Goal: Task Accomplishment & Management: Use online tool/utility

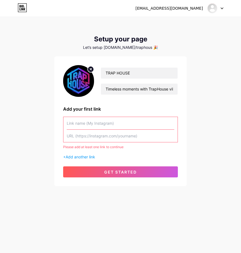
click at [103, 126] on input "text" at bounding box center [121, 123] width 108 height 12
click at [81, 121] on input "text" at bounding box center [121, 123] width 108 height 12
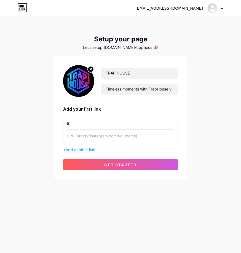
type input "t"
type input "TRAP HOUSE"
click at [119, 136] on input "text" at bounding box center [121, 136] width 108 height 12
paste input "[URL][DOMAIN_NAME]"
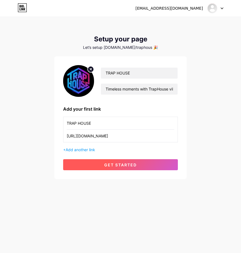
type input "[URL][DOMAIN_NAME]"
click at [113, 170] on button "get started" at bounding box center [120, 164] width 115 height 11
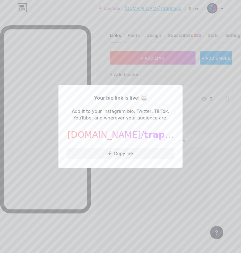
click at [116, 192] on div at bounding box center [120, 126] width 241 height 253
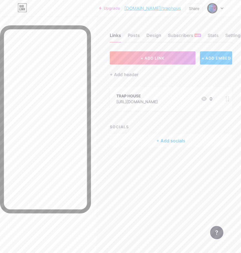
click at [228, 100] on icon at bounding box center [228, 98] width 4 height 5
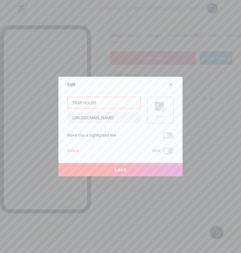
drag, startPoint x: 105, startPoint y: 100, endPoint x: 144, endPoint y: 109, distance: 40.0
click at [144, 109] on div "TRAP HOUSE [URL][DOMAIN_NAME] Picture" at bounding box center [120, 110] width 107 height 27
click at [162, 110] on icon at bounding box center [162, 110] width 1 height 1
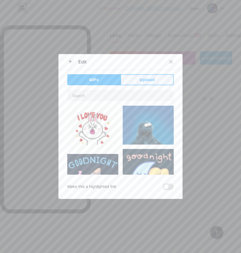
click at [146, 83] on button "Upload" at bounding box center [147, 79] width 53 height 11
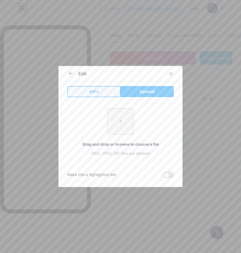
click at [99, 94] on button "GIFs" at bounding box center [93, 91] width 53 height 11
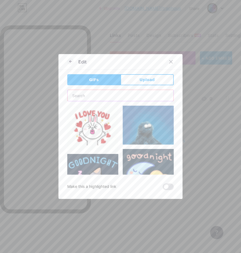
click at [107, 94] on input "text" at bounding box center [121, 95] width 106 height 11
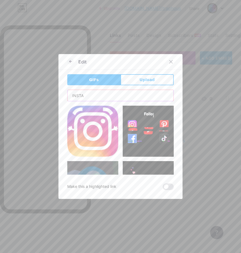
type input "INSTA"
click at [89, 127] on img at bounding box center [92, 131] width 51 height 51
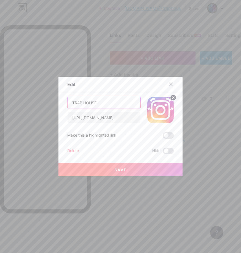
drag, startPoint x: 111, startPoint y: 99, endPoint x: 123, endPoint y: 99, distance: 11.6
click at [123, 99] on input "TRAP HOUSE" at bounding box center [104, 102] width 73 height 11
click at [132, 171] on button "Save" at bounding box center [121, 169] width 124 height 13
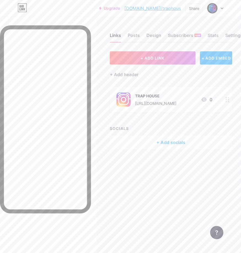
click at [226, 100] on icon at bounding box center [228, 99] width 4 height 5
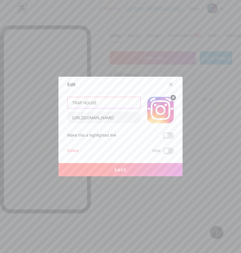
drag, startPoint x: 123, startPoint y: 104, endPoint x: 12, endPoint y: 103, distance: 110.4
click at [12, 103] on div "Edit Content YouTube Play YouTube video without leaving your page. ADD Vimeo Pl…" at bounding box center [120, 126] width 241 height 253
type input "INSTAGRAM"
click at [132, 170] on button "Save" at bounding box center [121, 169] width 124 height 13
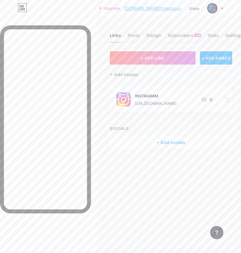
click at [168, 143] on div "+ Add socials" at bounding box center [171, 142] width 123 height 13
click at [166, 89] on div "Add" at bounding box center [165, 89] width 7 height 6
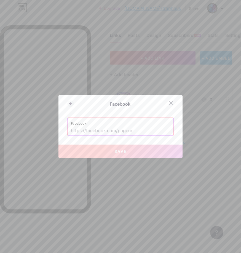
click at [132, 124] on label "Facebook" at bounding box center [120, 122] width 99 height 8
click at [133, 129] on input "text" at bounding box center [120, 130] width 99 height 9
paste input "[URL][DOMAIN_NAME]"
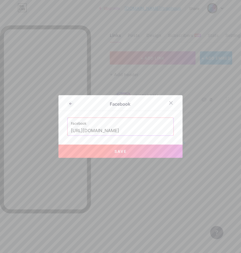
type input "[URL][DOMAIN_NAME]"
click at [128, 168] on div at bounding box center [120, 126] width 241 height 253
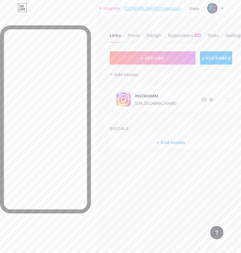
click at [168, 135] on div "SOCIALS + Add socials" at bounding box center [171, 137] width 123 height 23
click at [164, 139] on div "+ Add socials" at bounding box center [171, 142] width 123 height 13
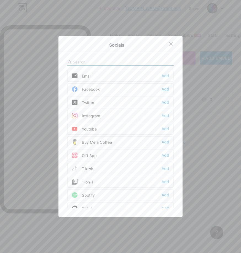
click at [168, 88] on div "Add" at bounding box center [165, 89] width 7 height 6
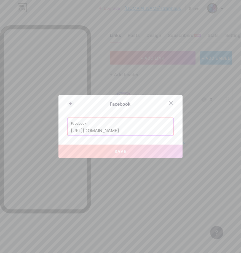
click at [151, 152] on button "Save" at bounding box center [121, 151] width 124 height 13
click at [126, 152] on span "Save" at bounding box center [121, 151] width 12 height 5
click at [116, 157] on button "Save" at bounding box center [121, 151] width 124 height 13
click at [172, 105] on icon at bounding box center [171, 103] width 4 height 4
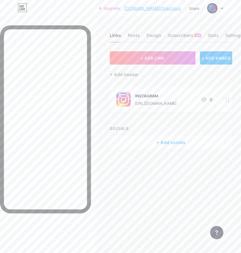
click at [166, 146] on div "+ Add socials" at bounding box center [171, 142] width 123 height 13
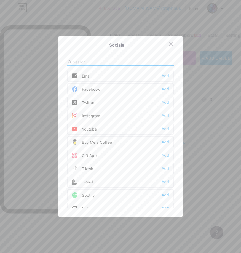
click at [165, 87] on div "Add" at bounding box center [165, 89] width 7 height 6
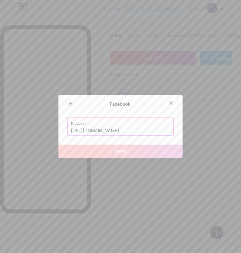
drag, startPoint x: 125, startPoint y: 148, endPoint x: 161, endPoint y: 124, distance: 43.0
click at [136, 140] on div "Facebook Facebook [URL][DOMAIN_NAME] Save" at bounding box center [121, 126] width 124 height 63
click at [166, 128] on input "[URL][DOMAIN_NAME]" at bounding box center [120, 130] width 99 height 9
drag, startPoint x: 170, startPoint y: 128, endPoint x: 143, endPoint y: 136, distance: 28.7
click at [143, 136] on div "Facebook Facebook [URL][DOMAIN_NAME] Save" at bounding box center [121, 126] width 124 height 63
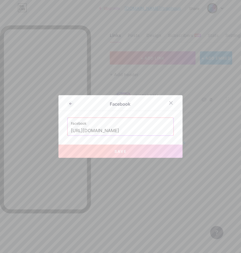
click at [172, 130] on div "Facebook [URL][DOMAIN_NAME]" at bounding box center [121, 127] width 106 height 18
click at [170, 130] on input "[URL][DOMAIN_NAME]" at bounding box center [120, 130] width 99 height 9
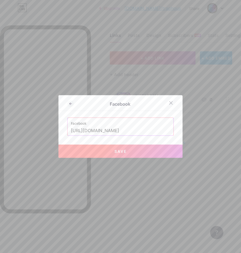
type input "[URL][DOMAIN_NAME]"
drag, startPoint x: 168, startPoint y: 129, endPoint x: 51, endPoint y: 126, distance: 117.4
click at [51, 126] on div "Facebook Facebook [URL][DOMAIN_NAME] Save" at bounding box center [120, 126] width 241 height 253
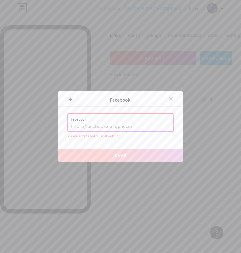
paste input "[URL][DOMAIN_NAME]"
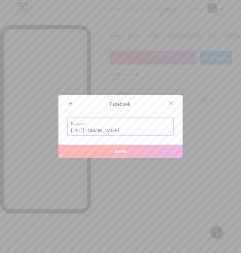
type input "[URL][DOMAIN_NAME]"
click at [120, 155] on button "Save" at bounding box center [121, 151] width 124 height 13
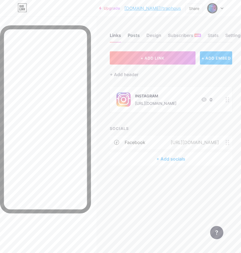
click at [134, 36] on div "Posts" at bounding box center [134, 37] width 12 height 10
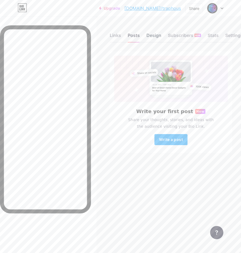
click at [150, 36] on div "Design" at bounding box center [154, 37] width 15 height 10
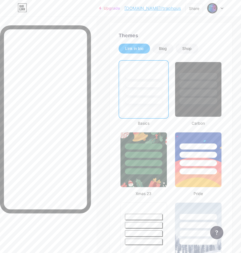
scroll to position [139, 0]
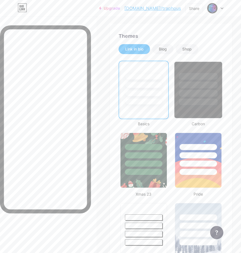
click at [205, 112] on div at bounding box center [198, 90] width 48 height 57
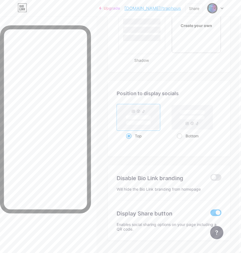
scroll to position [992, 2]
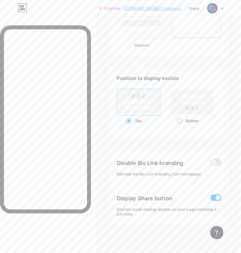
click at [180, 121] on span at bounding box center [180, 121] width 6 height 6
click at [180, 126] on input "Bottom" at bounding box center [179, 128] width 4 height 4
radio input "true"
click at [131, 121] on span at bounding box center [129, 121] width 6 height 6
click at [130, 126] on input "Top" at bounding box center [128, 128] width 4 height 4
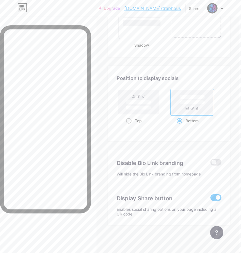
radio input "true"
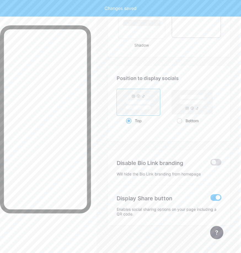
click at [216, 161] on span at bounding box center [216, 162] width 11 height 7
click at [211, 164] on input "checkbox" at bounding box center [211, 164] width 0 height 0
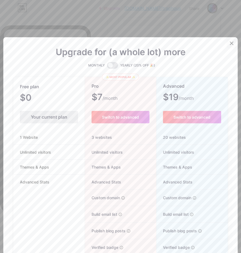
click at [233, 44] on icon at bounding box center [232, 43] width 3 height 3
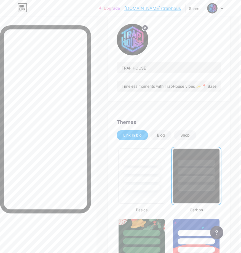
scroll to position [47, 2]
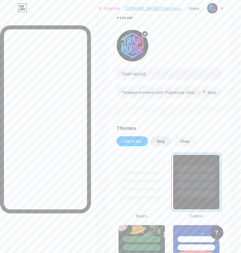
click at [158, 145] on div "Blog" at bounding box center [160, 141] width 21 height 10
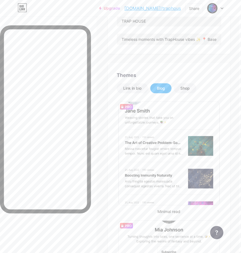
scroll to position [99, 2]
click at [184, 91] on div "Shop" at bounding box center [185, 89] width 9 height 6
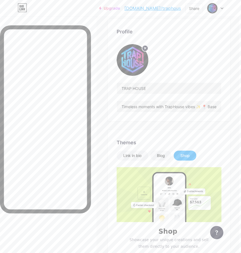
scroll to position [34, 2]
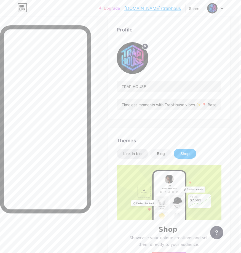
click at [139, 154] on div "Link in bio" at bounding box center [132, 154] width 18 height 6
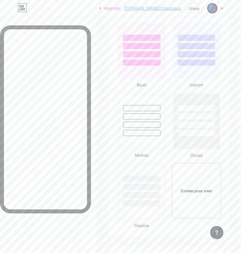
scroll to position [821, 2]
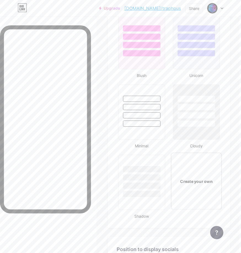
click at [192, 181] on div "Create your own" at bounding box center [196, 181] width 41 height 6
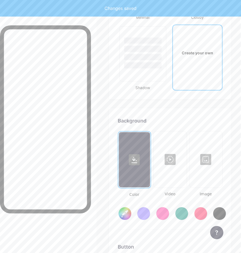
scroll to position [991, 1]
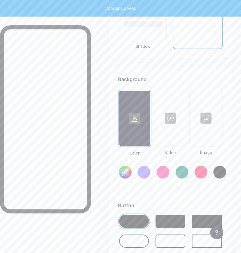
type input "#ffffff"
type input "#000000"
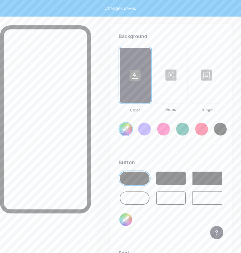
scroll to position [1036, 0]
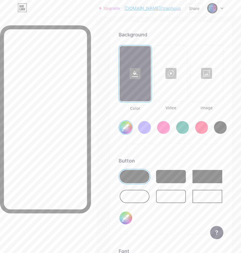
click at [168, 85] on div at bounding box center [171, 73] width 32 height 55
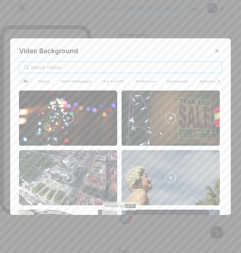
click at [109, 64] on input "text" at bounding box center [124, 67] width 187 height 7
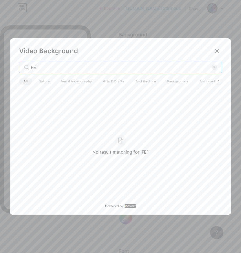
type input "F"
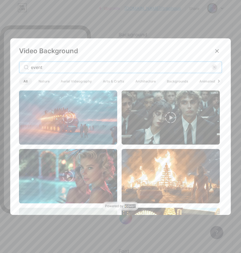
click at [67, 70] on input "event" at bounding box center [121, 67] width 181 height 7
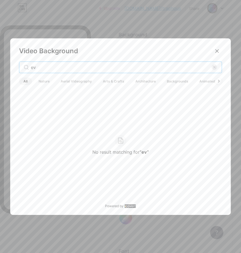
type input "e"
type input "s"
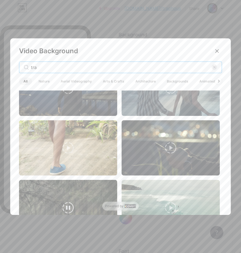
scroll to position [0, 0]
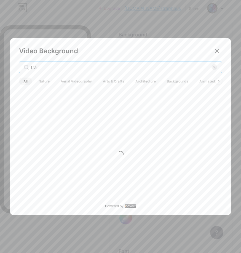
type input "trap"
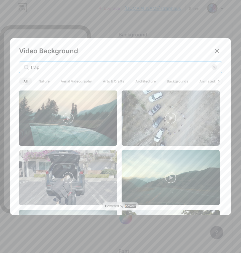
drag, startPoint x: 51, startPoint y: 68, endPoint x: 24, endPoint y: 68, distance: 26.2
click at [24, 68] on div "trap" at bounding box center [120, 68] width 203 height 12
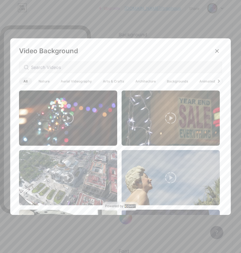
click at [217, 80] on div at bounding box center [218, 81] width 7 height 7
click at [199, 83] on span "Animated" at bounding box center [207, 81] width 25 height 7
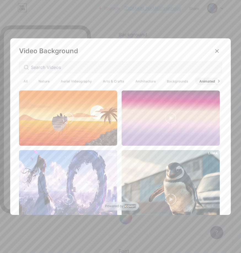
click at [171, 82] on span "Backgrounds" at bounding box center [178, 81] width 30 height 7
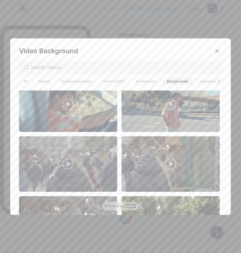
scroll to position [125, 0]
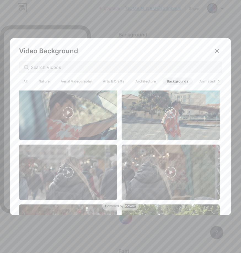
click at [146, 83] on span "Architecture" at bounding box center [145, 81] width 29 height 7
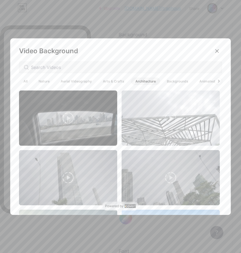
click at [115, 82] on span "Arts & Crafts" at bounding box center [114, 81] width 30 height 7
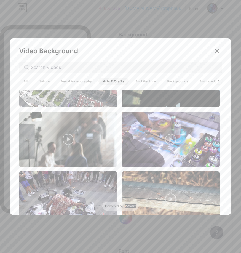
scroll to position [45, 0]
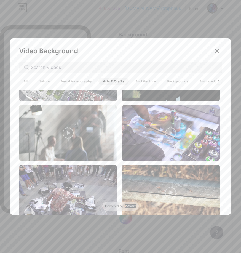
click at [76, 80] on span "Aerial Videography" at bounding box center [76, 81] width 40 height 7
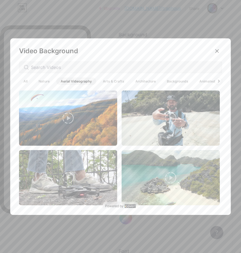
click at [27, 81] on span "All" at bounding box center [25, 81] width 13 height 7
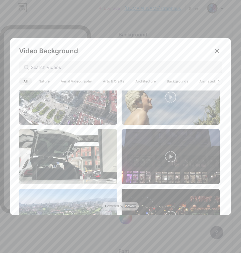
scroll to position [80, 0]
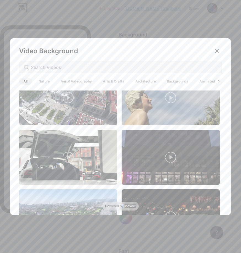
click at [123, 208] on div "Powered by" at bounding box center [120, 206] width 36 height 9
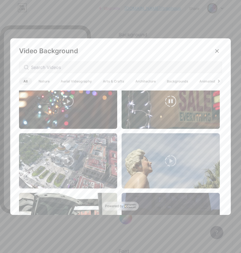
scroll to position [0, 0]
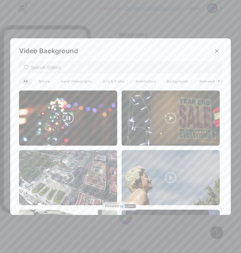
click at [59, 106] on video at bounding box center [68, 118] width 98 height 55
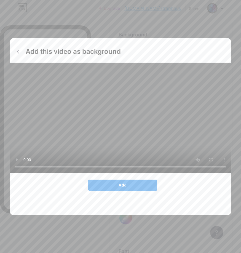
click at [128, 180] on button "Add" at bounding box center [122, 185] width 69 height 11
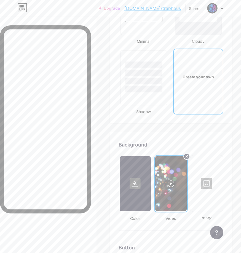
scroll to position [926, 0]
click at [175, 176] on div at bounding box center [170, 183] width 31 height 55
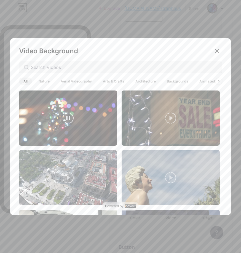
click at [81, 112] on video at bounding box center [68, 118] width 98 height 55
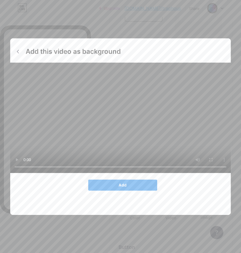
click at [123, 183] on span "Add" at bounding box center [123, 185] width 8 height 5
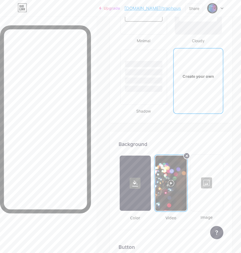
click at [133, 162] on div at bounding box center [135, 183] width 31 height 55
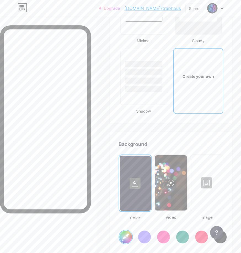
click at [173, 176] on div at bounding box center [171, 182] width 32 height 55
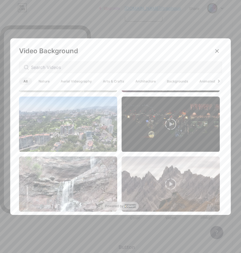
scroll to position [174, 0]
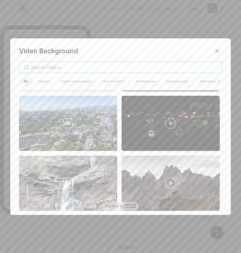
click at [98, 64] on input "text" at bounding box center [124, 67] width 187 height 7
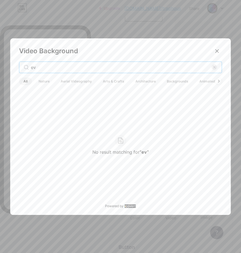
type input "e"
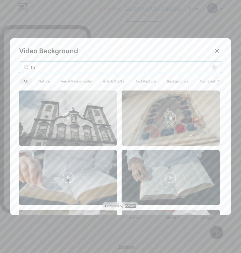
type input "f"
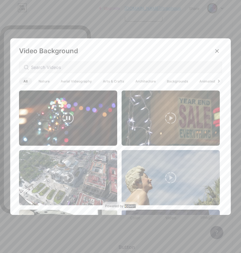
click at [70, 107] on video at bounding box center [68, 118] width 98 height 55
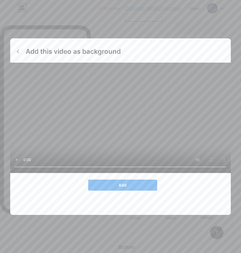
click at [122, 180] on button "Add" at bounding box center [122, 185] width 69 height 11
click at [103, 180] on button "Add" at bounding box center [122, 185] width 69 height 11
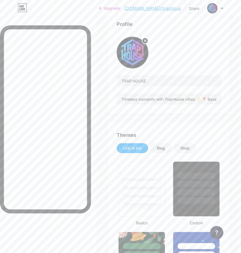
scroll to position [0, 2]
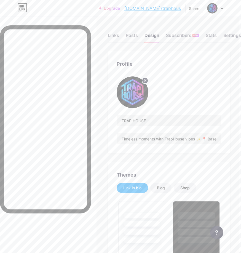
click at [217, 39] on div "Links Posts Design Subscribers NEW Stats Settings" at bounding box center [169, 32] width 123 height 19
click at [214, 36] on div "Stats" at bounding box center [211, 37] width 11 height 10
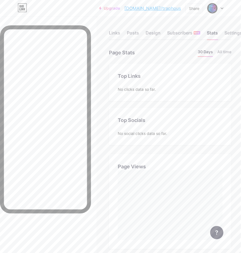
scroll to position [0, 1]
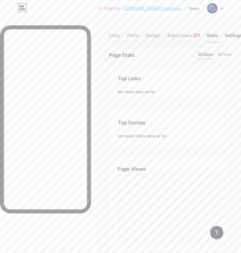
click at [231, 34] on div "Settings" at bounding box center [234, 37] width 18 height 10
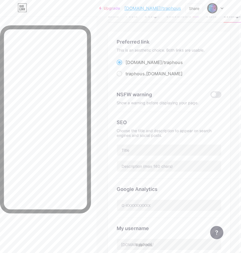
scroll to position [24, 2]
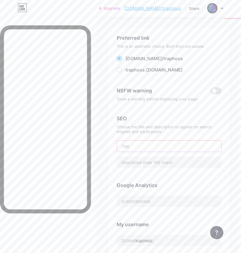
click at [154, 147] on input "text" at bounding box center [169, 146] width 104 height 11
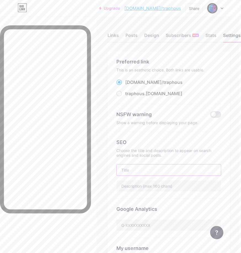
scroll to position [0, 0]
click at [118, 33] on div "Links" at bounding box center [115, 37] width 11 height 10
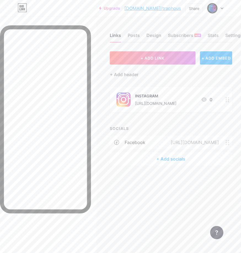
click at [228, 99] on icon at bounding box center [228, 99] width 4 height 5
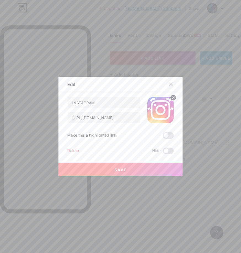
click at [173, 84] on icon at bounding box center [171, 84] width 4 height 4
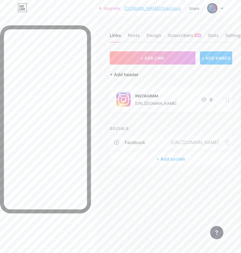
click at [113, 74] on div "+ Add header" at bounding box center [124, 74] width 29 height 7
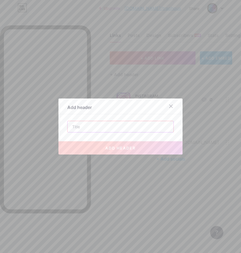
click at [117, 126] on input "text" at bounding box center [121, 126] width 106 height 11
click at [173, 102] on div at bounding box center [171, 106] width 10 height 10
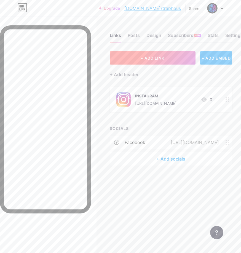
click at [174, 60] on button "+ ADD LINK" at bounding box center [153, 57] width 86 height 13
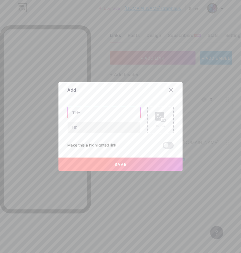
click at [108, 113] on input "text" at bounding box center [104, 112] width 73 height 11
type input "c"
type input "COMUNIDADE"
click at [98, 131] on input "text" at bounding box center [104, 127] width 73 height 11
click at [164, 121] on rect at bounding box center [164, 120] width 4 height 3
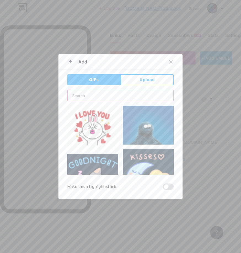
click at [103, 95] on input "text" at bounding box center [121, 95] width 106 height 11
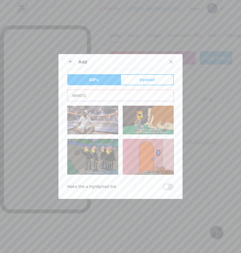
type input "WHAT"
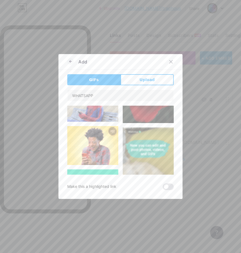
scroll to position [55, 0]
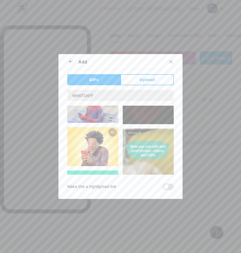
click at [83, 95] on input "WHATSAPP" at bounding box center [121, 95] width 106 height 11
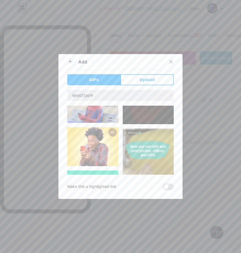
click at [81, 95] on input "WHATSAPP" at bounding box center [121, 95] width 106 height 11
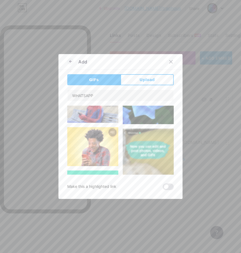
type input "WHATSAPP"
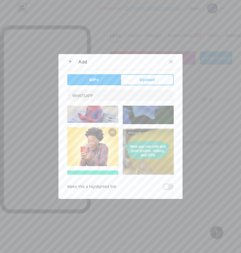
click at [103, 90] on div "WHATSAPP" at bounding box center [120, 96] width 107 height 12
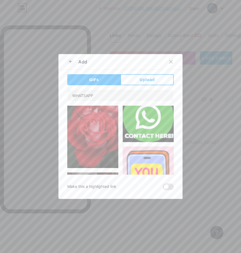
scroll to position [3917, 0]
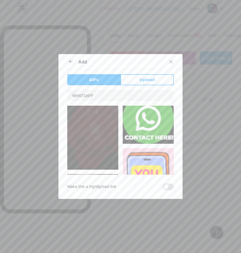
click at [151, 118] on img at bounding box center [148, 118] width 51 height 51
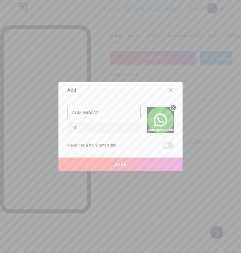
click at [114, 113] on input "COMUNIDADE" at bounding box center [104, 112] width 73 height 11
type input "COMUNIDADE TRAP HOUSE"
click at [116, 128] on input "text" at bounding box center [104, 127] width 73 height 11
paste input "https://chat.whatsapp.com/GUQEyNDFgPy3GbV3QSW7Dx"
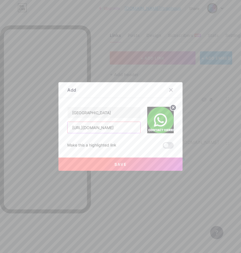
type input "https://chat.whatsapp.com/GUQEyNDFgPy3GbV3QSW7Dx"
click at [142, 163] on button "Save" at bounding box center [121, 164] width 124 height 13
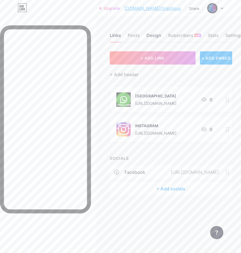
click at [153, 35] on div "Design" at bounding box center [154, 37] width 15 height 10
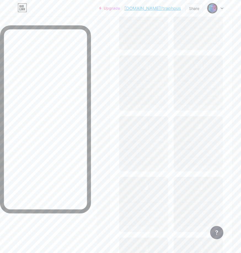
scroll to position [210, 0]
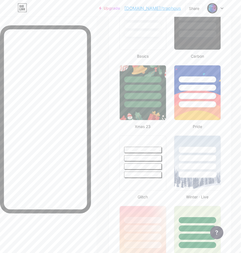
type input "#000000"
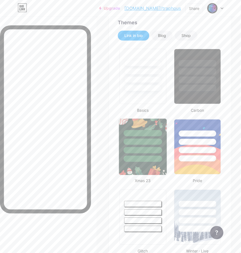
scroll to position [152, 1]
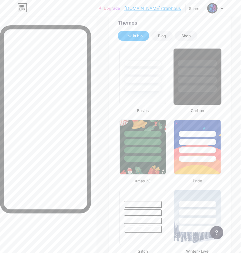
click at [195, 94] on div at bounding box center [197, 76] width 48 height 57
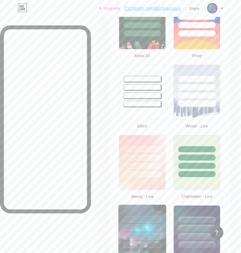
scroll to position [0, 1]
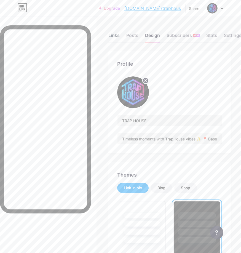
click at [117, 35] on div "Links" at bounding box center [114, 37] width 11 height 10
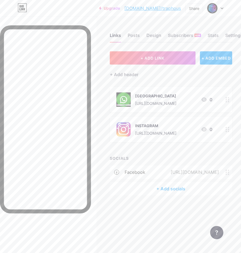
click at [178, 188] on div "+ Add socials" at bounding box center [171, 188] width 123 height 13
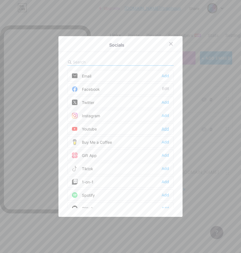
click at [165, 128] on div "Add" at bounding box center [165, 129] width 7 height 6
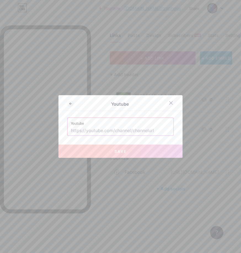
click at [131, 125] on label "Youtube" at bounding box center [120, 122] width 99 height 8
click at [133, 137] on div "Youtube Youtube Save" at bounding box center [121, 126] width 124 height 63
click at [137, 133] on input "text" at bounding box center [120, 130] width 99 height 9
click at [116, 124] on label "Youtube" at bounding box center [120, 122] width 99 height 8
click at [112, 133] on input "text" at bounding box center [120, 130] width 99 height 9
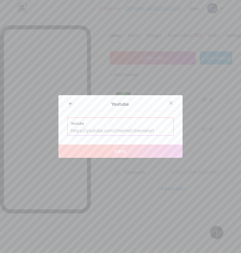
paste input "https://www.youtube.com/channel/UC_yMa4JUpJNVSiVRROuT9Tw/posts?pvf=CAI%253D"
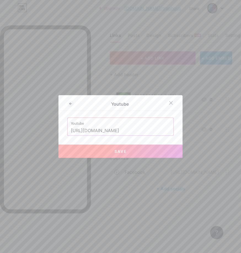
type input "https://www.youtube.com/channel/UC_yMa4JUpJNVSiVRROuT9Tw/posts?pvf=CAI%253D"
click at [127, 149] on button "Save" at bounding box center [121, 151] width 124 height 13
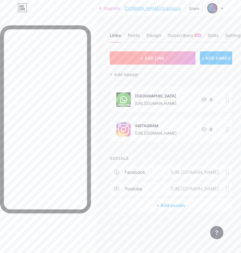
click at [178, 53] on button "+ ADD LINK" at bounding box center [153, 57] width 86 height 13
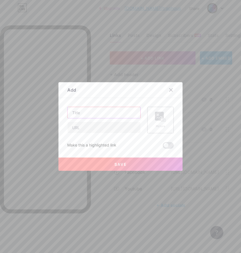
click at [110, 111] on input "text" at bounding box center [104, 112] width 73 height 11
drag, startPoint x: 146, startPoint y: 88, endPoint x: 158, endPoint y: 121, distance: 35.7
click at [158, 121] on div "Add Content YouTube Play YouTube video without leaving your page. ADD Vimeo Pla…" at bounding box center [121, 126] width 124 height 89
click at [116, 115] on input "text" at bounding box center [104, 112] width 73 height 11
type input "TIK TOK"
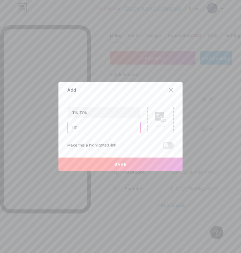
click at [102, 131] on input "text" at bounding box center [104, 127] width 73 height 11
click at [89, 127] on input "text" at bounding box center [104, 127] width 73 height 11
paste input "https://www.tiktok.com/@traphouse_ofc"
type input "https://www.tiktok.com/@traphouse_ofc"
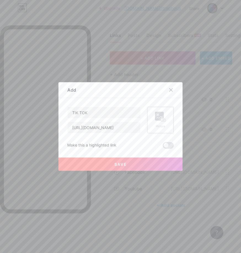
scroll to position [0, 0]
click at [168, 116] on div "Picture" at bounding box center [160, 120] width 27 height 27
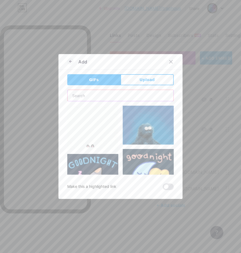
click at [94, 95] on input "text" at bounding box center [121, 95] width 106 height 11
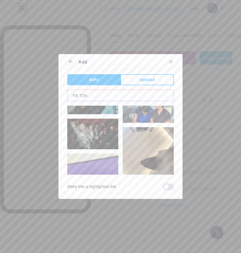
scroll to position [3368, 0]
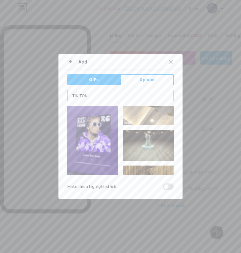
click at [73, 96] on input "TIK TOK" at bounding box center [121, 95] width 106 height 11
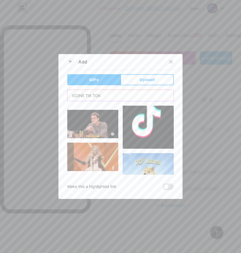
scroll to position [2588, 0]
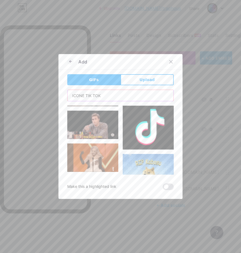
type input "ICONE TIK TOK"
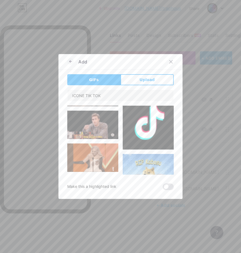
click at [158, 115] on img at bounding box center [148, 124] width 51 height 51
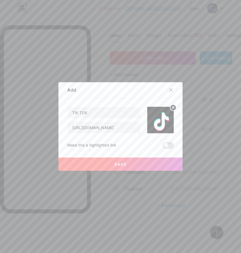
click at [132, 161] on button "Save" at bounding box center [121, 164] width 124 height 13
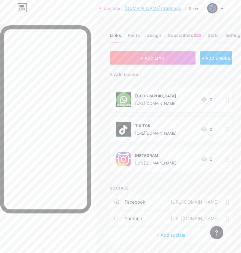
scroll to position [16, 0]
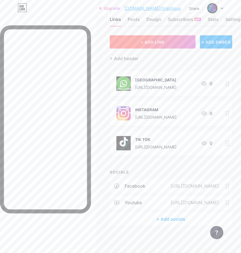
click at [173, 39] on button "+ ADD LINK" at bounding box center [153, 41] width 86 height 13
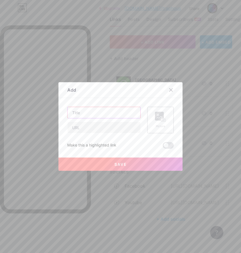
click at [99, 115] on input "text" at bounding box center [104, 112] width 73 height 11
click at [83, 110] on input "FORMULARIO" at bounding box center [104, 112] width 73 height 11
click at [83, 112] on input "FORMULARIO" at bounding box center [104, 112] width 73 height 11
click at [110, 114] on input "FORMULARIO" at bounding box center [104, 112] width 73 height 11
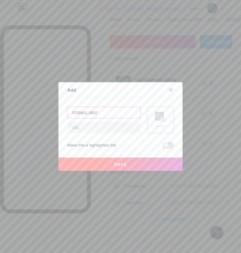
click at [83, 110] on input "FORMULARIO" at bounding box center [104, 112] width 73 height 11
type input "FORMULARIO"
click at [155, 119] on div "Picture" at bounding box center [160, 120] width 27 height 27
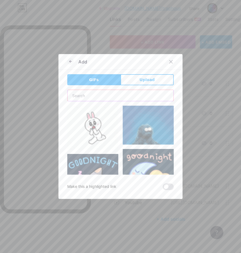
click at [112, 93] on input "text" at bounding box center [121, 95] width 106 height 11
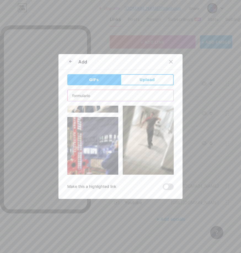
scroll to position [4428, 0]
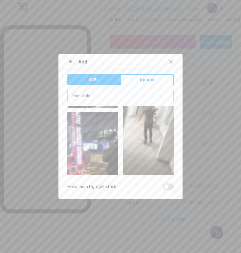
type input "formulario"
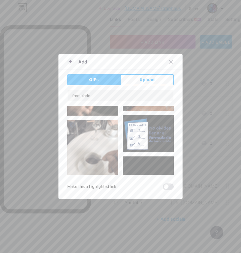
scroll to position [2396, 0]
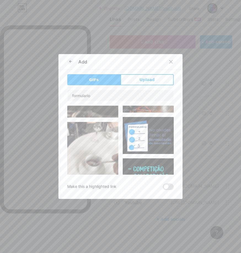
click at [135, 140] on img at bounding box center [148, 135] width 51 height 37
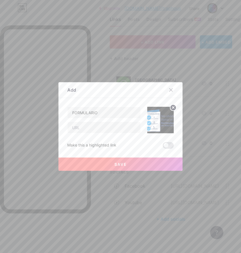
click at [160, 121] on img at bounding box center [160, 120] width 27 height 27
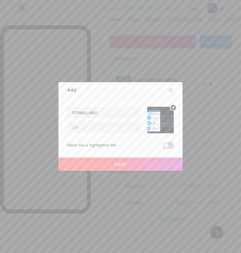
click at [169, 146] on span at bounding box center [168, 145] width 11 height 7
click at [163, 147] on input "checkbox" at bounding box center [163, 147] width 0 height 0
click at [169, 146] on span at bounding box center [168, 145] width 11 height 7
click at [163, 147] on input "checkbox" at bounding box center [163, 147] width 0 height 0
click at [144, 105] on div "Content YouTube Play YouTube video without leaving your page. ADD Vimeo Play Vi…" at bounding box center [120, 123] width 107 height 51
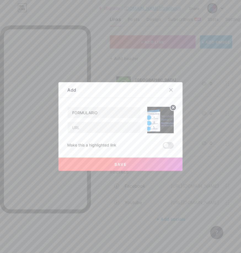
click at [150, 110] on img at bounding box center [160, 120] width 27 height 27
click at [165, 120] on img at bounding box center [160, 120] width 27 height 27
click at [174, 108] on icon at bounding box center [174, 108] width 2 height 2
click at [161, 121] on icon at bounding box center [160, 117] width 11 height 10
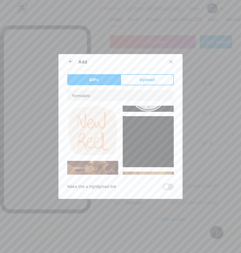
scroll to position [2983, 0]
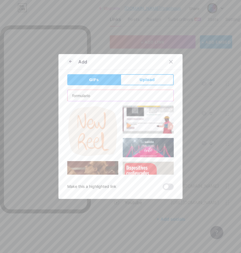
drag, startPoint x: 101, startPoint y: 96, endPoint x: 51, endPoint y: 95, distance: 49.4
click at [51, 95] on div "Add GIFs Upload Content YouTube Play YouTube video without leaving your page. A…" at bounding box center [120, 126] width 241 height 253
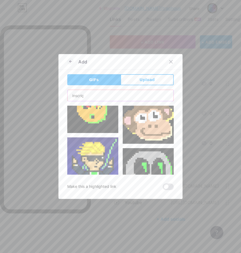
scroll to position [0, 0]
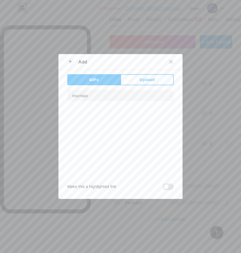
click at [110, 149] on div at bounding box center [120, 140] width 107 height 69
click at [112, 95] on input "inscrisao" at bounding box center [121, 95] width 106 height 11
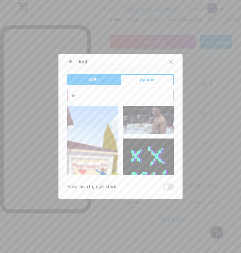
click at [101, 96] on input "ins" at bounding box center [121, 95] width 106 height 11
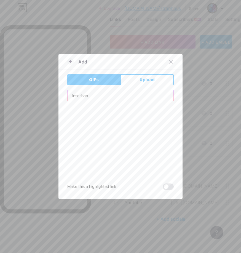
click at [83, 94] on input "inscrisao" at bounding box center [121, 95] width 106 height 11
click at [87, 95] on input "inscrisao" at bounding box center [121, 95] width 106 height 11
type input "inscrição"
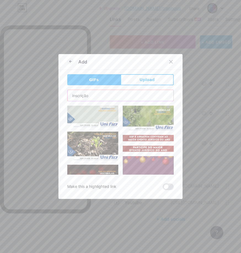
scroll to position [415, 0]
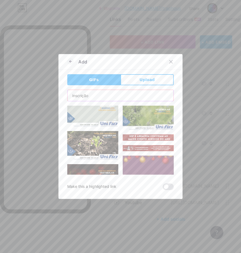
drag, startPoint x: 100, startPoint y: 92, endPoint x: 107, endPoint y: 99, distance: 9.4
click at [107, 99] on input "inscrição" at bounding box center [121, 95] width 106 height 11
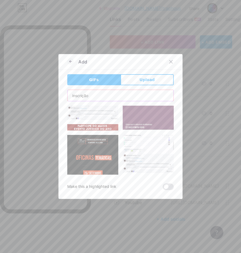
scroll to position [0, 0]
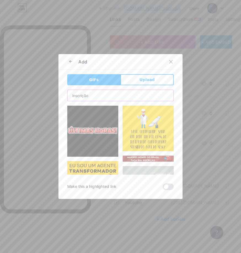
click at [93, 92] on input "inscrição" at bounding box center [121, 95] width 106 height 11
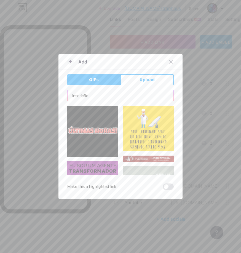
click at [93, 92] on input "inscrição" at bounding box center [121, 95] width 106 height 11
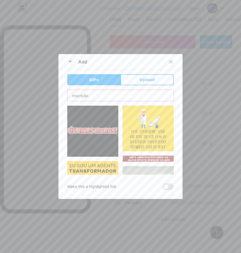
drag, startPoint x: 91, startPoint y: 96, endPoint x: 65, endPoint y: 96, distance: 25.4
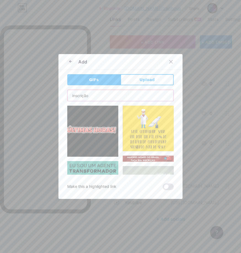
click at [65, 96] on div "Add GIFs Upload Content YouTube Play YouTube video without leaving your page. A…" at bounding box center [121, 126] width 124 height 145
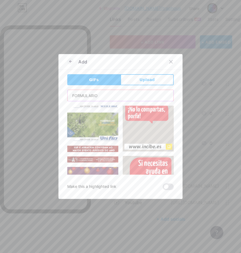
scroll to position [1127, 0]
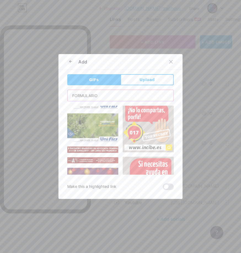
click at [103, 94] on input "FORMULARIO" at bounding box center [121, 95] width 106 height 11
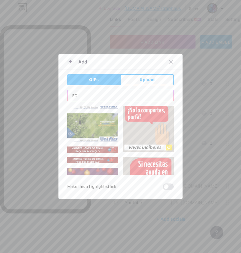
type input "F"
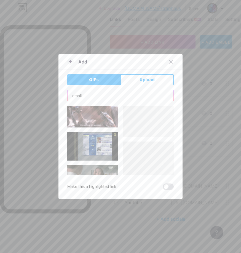
scroll to position [4790, 0]
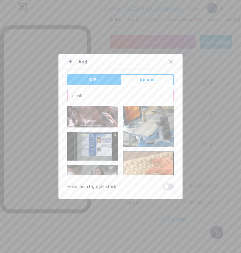
drag, startPoint x: 90, startPoint y: 94, endPoint x: 61, endPoint y: 94, distance: 28.4
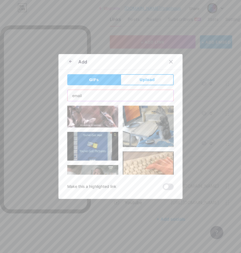
click at [61, 94] on div "Add GIFs Upload Content YouTube Play YouTube video without leaving your page. A…" at bounding box center [121, 126] width 124 height 145
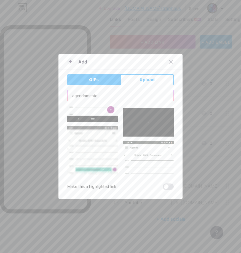
scroll to position [876, 0]
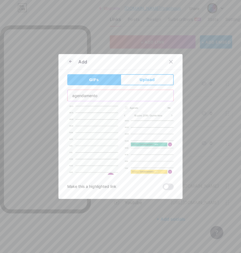
type input "agendamento"
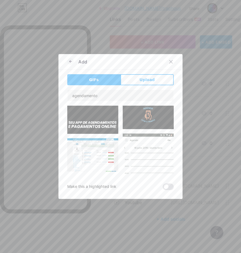
scroll to position [59, 0]
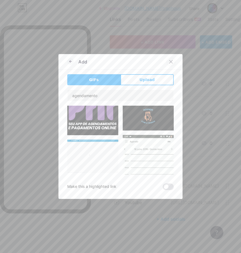
click at [170, 63] on icon at bounding box center [171, 61] width 3 height 3
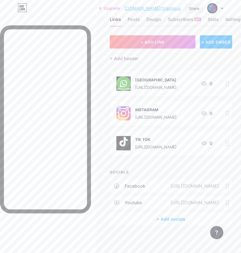
click at [190, 9] on div "Share" at bounding box center [194, 9] width 10 height 6
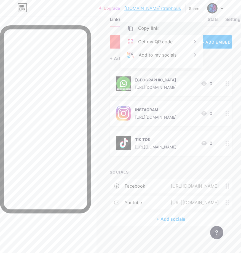
click at [157, 27] on div "Copy link" at bounding box center [162, 28] width 82 height 13
